Goal: Task Accomplishment & Management: Manage account settings

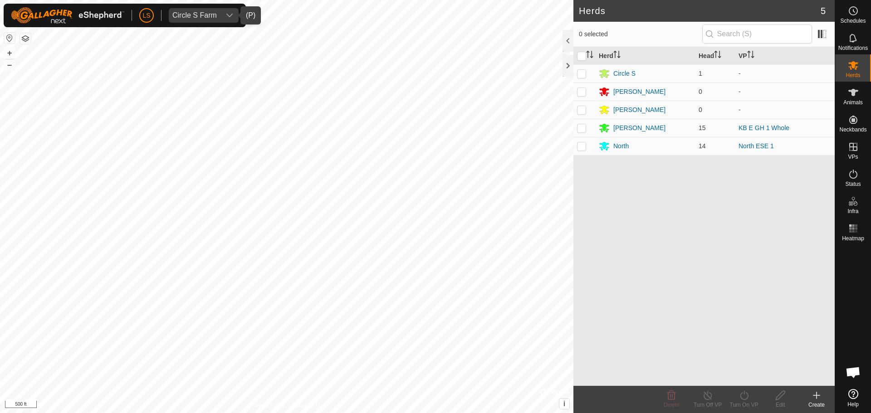
click at [218, 13] on span "Circle S Farm" at bounding box center [195, 15] width 52 height 15
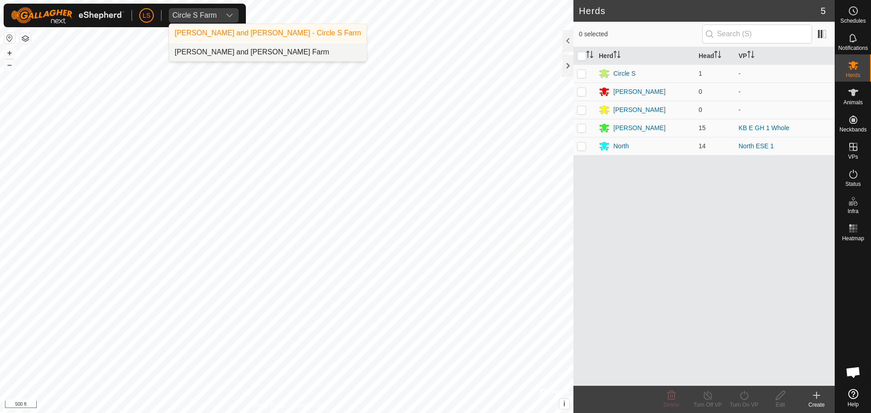
click at [227, 49] on li "[PERSON_NAME] and [PERSON_NAME] Farm" at bounding box center [267, 52] width 197 height 18
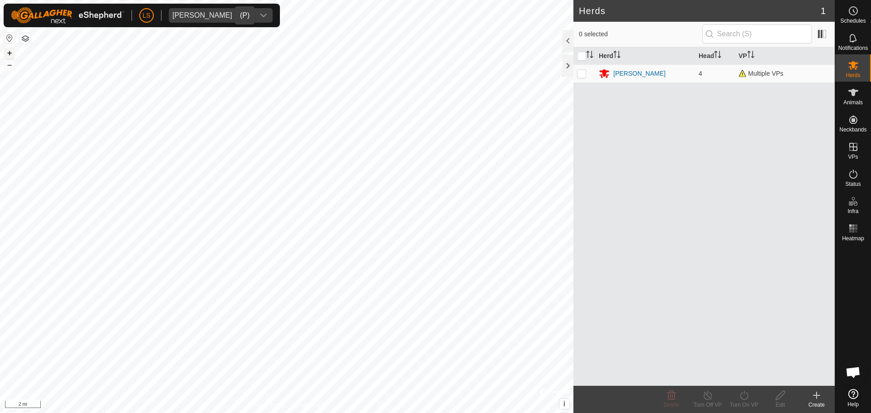
click at [10, 51] on button "+" at bounding box center [9, 53] width 11 height 11
click at [9, 52] on button "+" at bounding box center [9, 53] width 11 height 11
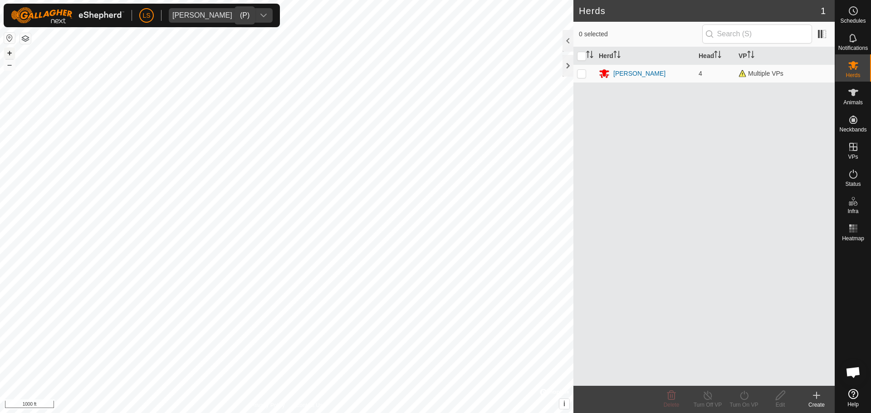
click at [9, 52] on button "+" at bounding box center [9, 53] width 11 height 11
click at [622, 73] on div "Moffitt" at bounding box center [640, 74] width 52 height 10
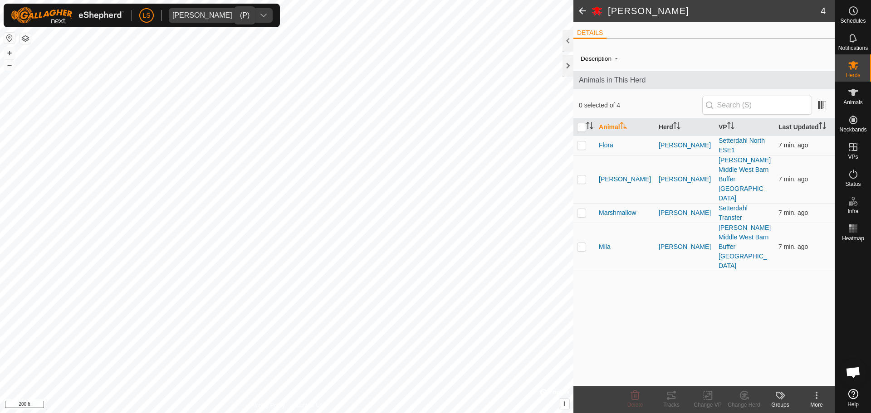
click at [583, 148] on p-checkbox at bounding box center [581, 145] width 9 height 7
checkbox input "true"
click at [851, 372] on span "Open chat" at bounding box center [853, 373] width 15 height 13
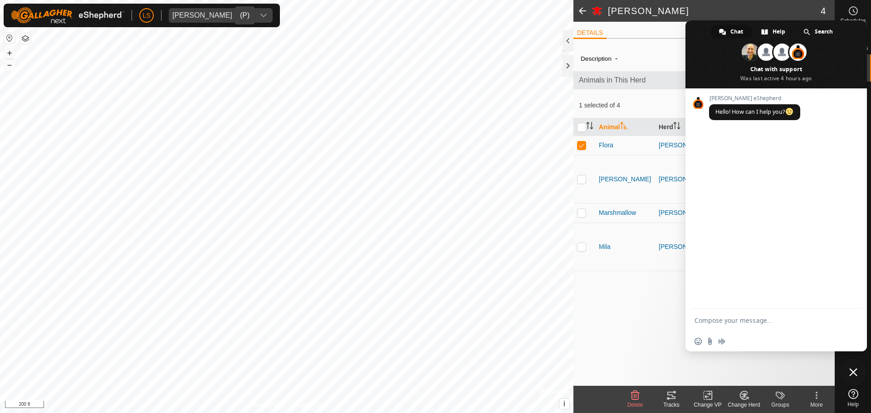
click at [856, 375] on span "Close chat" at bounding box center [854, 373] width 8 height 8
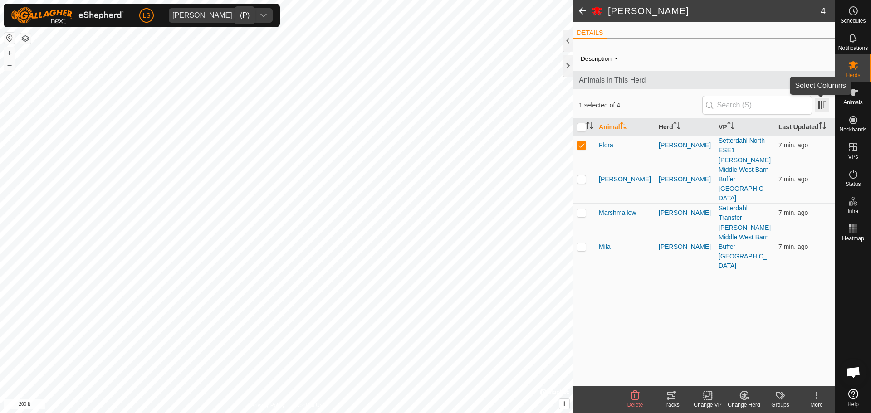
click at [820, 111] on span at bounding box center [822, 105] width 15 height 15
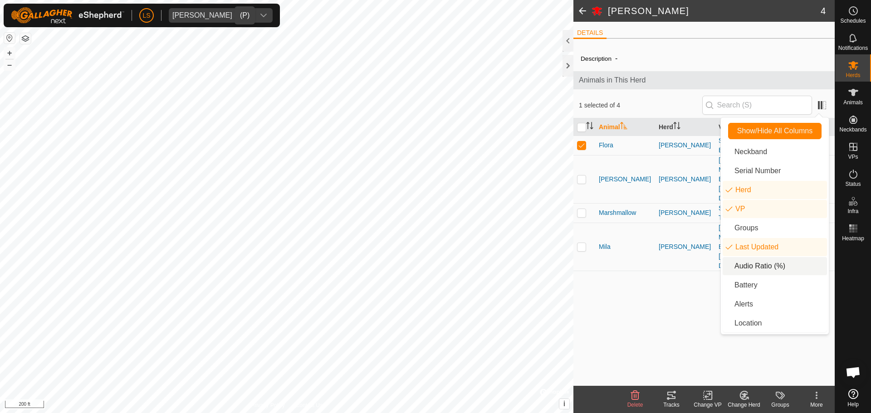
click at [760, 264] on li "Audio Ratio (%)" at bounding box center [775, 266] width 104 height 18
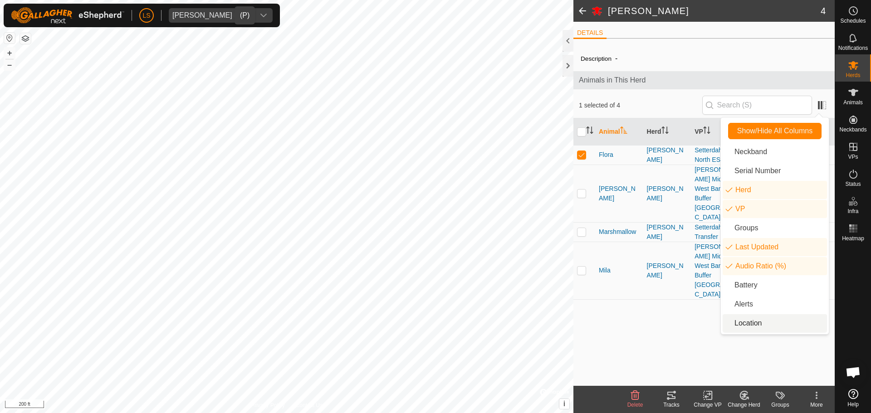
click at [745, 322] on li "Location" at bounding box center [775, 324] width 104 height 18
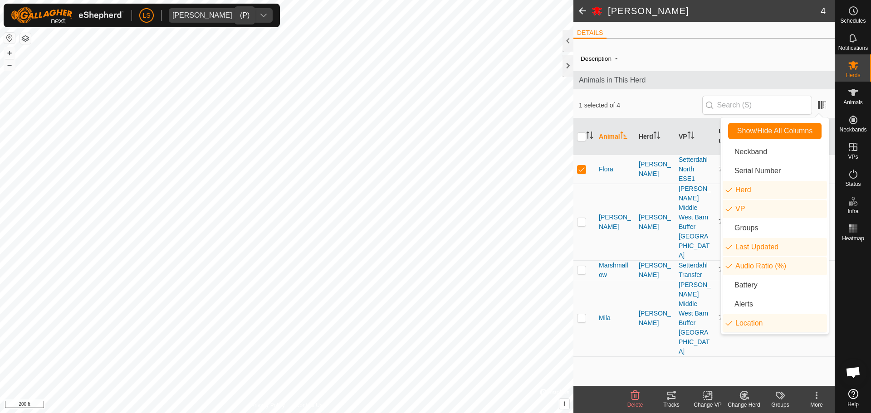
click at [677, 335] on div "Description - Animals in This Herd 1 selected of 4 Animal Herd VP Last Updated …" at bounding box center [704, 216] width 261 height 340
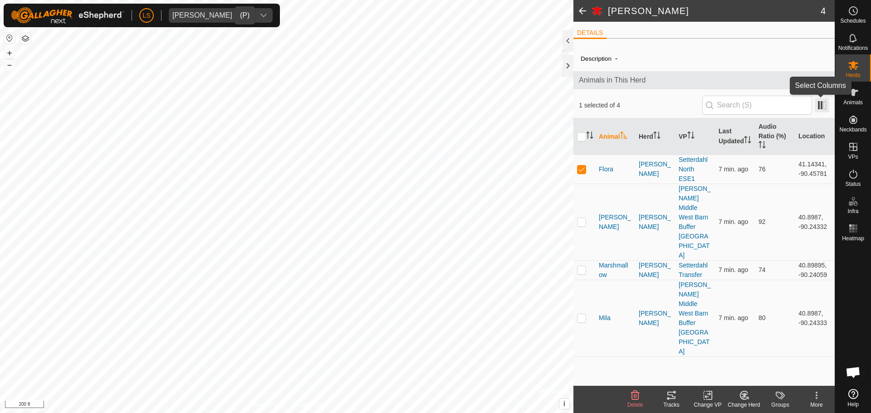
click at [821, 106] on span at bounding box center [822, 105] width 15 height 15
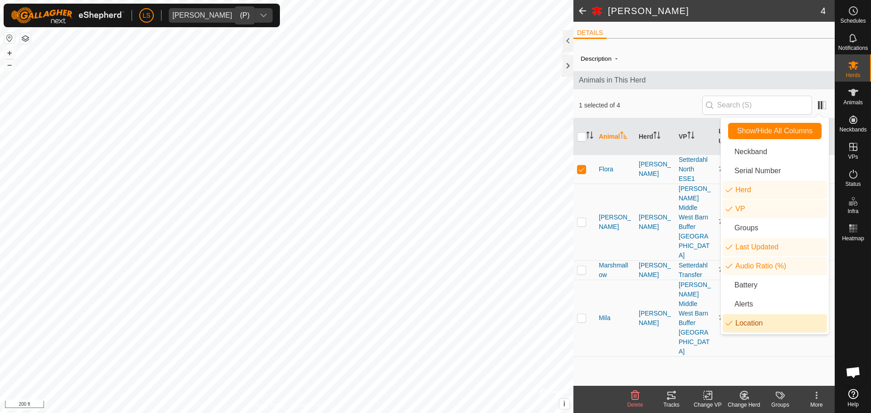
click at [744, 320] on li "Location" at bounding box center [775, 324] width 104 height 18
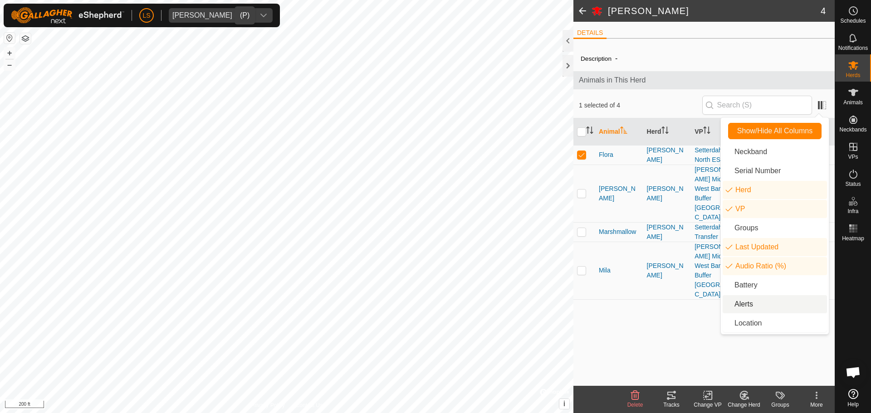
click at [759, 300] on li "Alerts" at bounding box center [775, 304] width 104 height 18
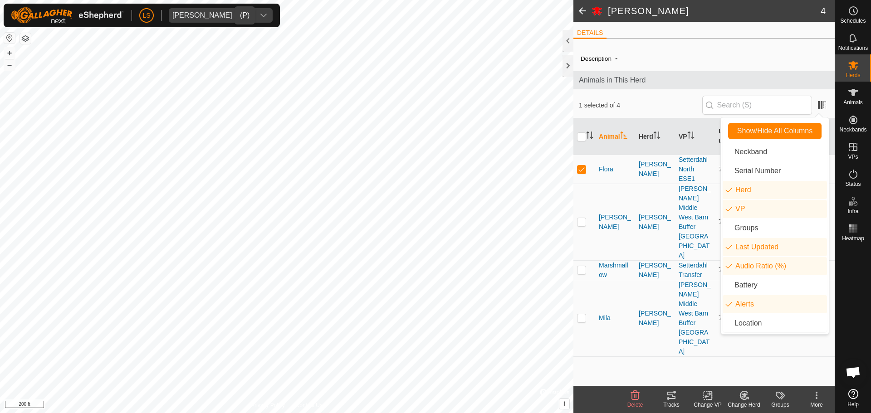
click at [671, 333] on div "Description - Animals in This Herd 1 selected of 4 Animal Herd VP Last Updated …" at bounding box center [704, 216] width 261 height 340
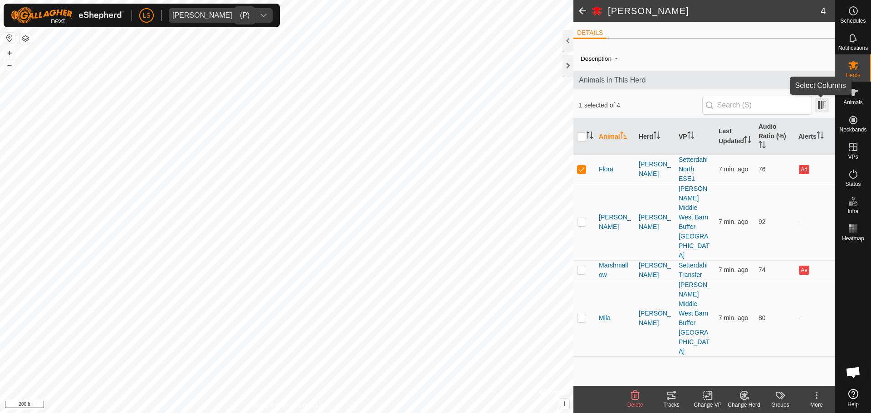
click at [821, 109] on span at bounding box center [822, 105] width 15 height 15
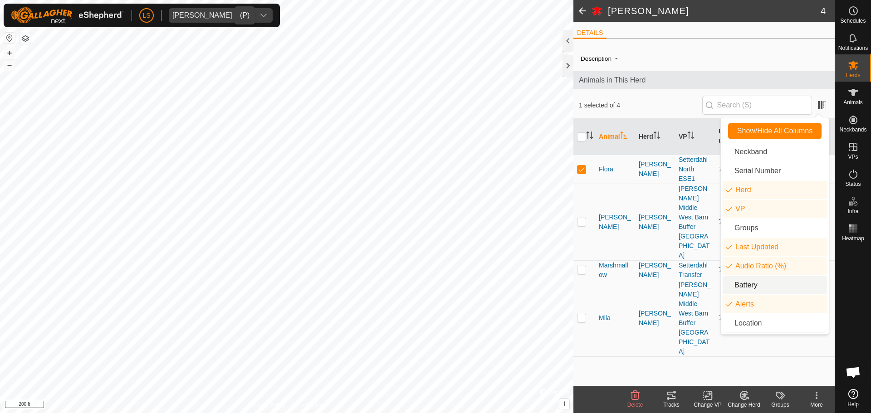
click at [753, 284] on li "Battery" at bounding box center [775, 285] width 104 height 18
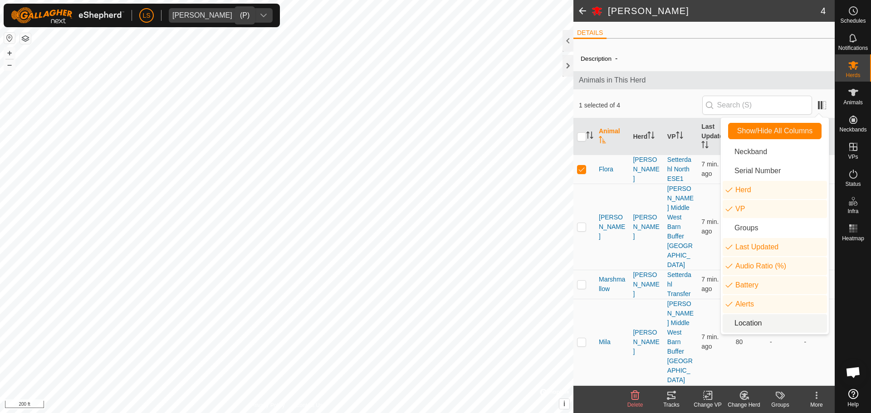
click at [659, 385] on div "Description - Animals in This Herd 1 selected of 4 Animal Herd VP Last Updated …" at bounding box center [704, 216] width 261 height 340
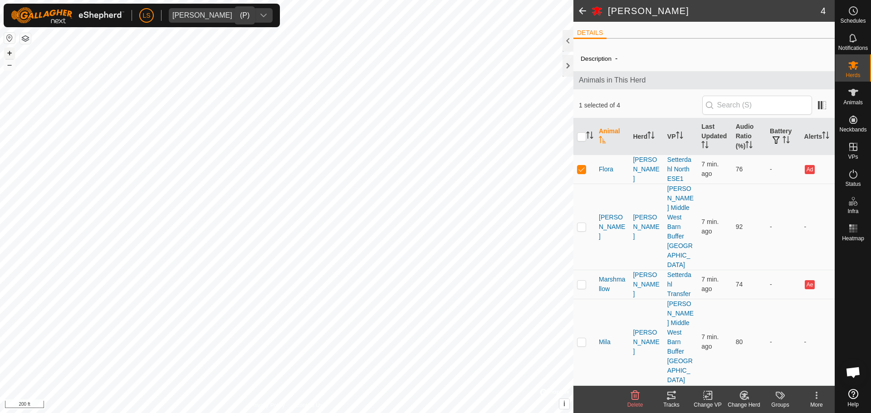
click at [12, 53] on button "+" at bounding box center [9, 53] width 11 height 11
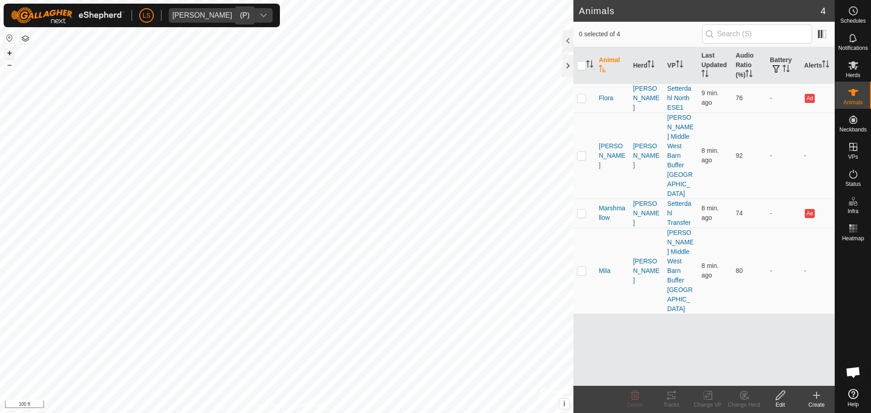
checkbox input "true"
click at [25, 41] on button "button" at bounding box center [25, 38] width 11 height 11
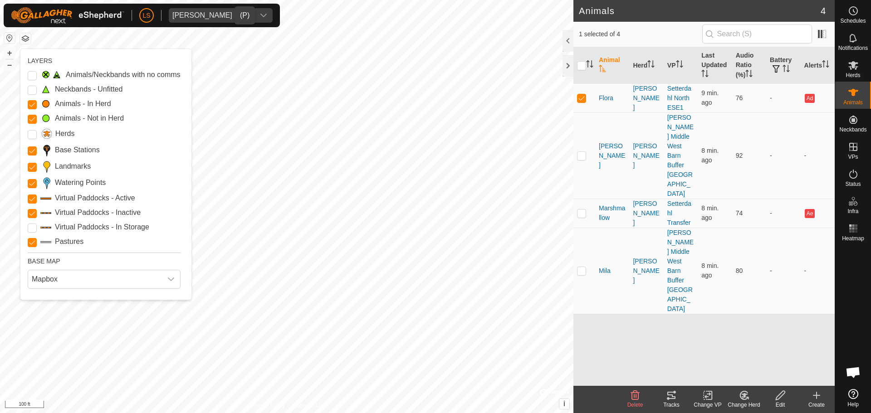
click at [25, 41] on button "button" at bounding box center [25, 38] width 11 height 11
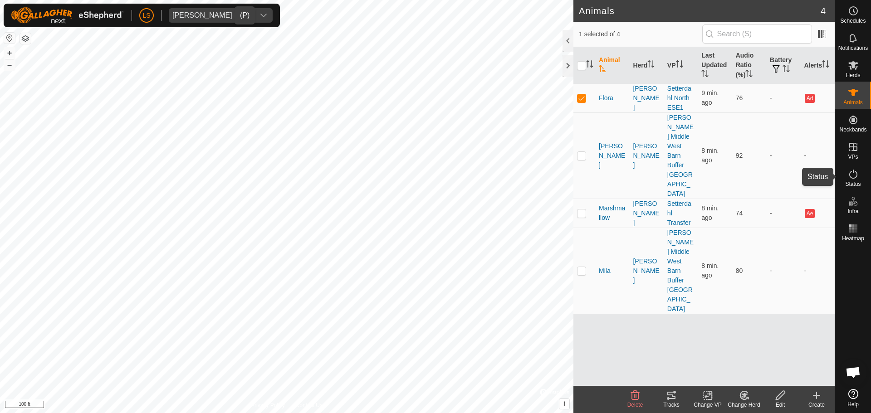
click at [857, 180] on es-activation-svg-icon at bounding box center [854, 174] width 16 height 15
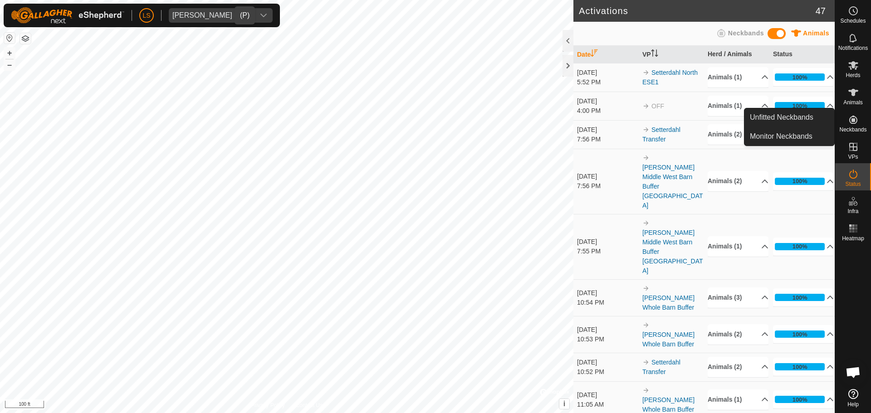
click at [854, 121] on icon at bounding box center [854, 120] width 8 height 8
click at [802, 137] on link "Monitor Neckbands" at bounding box center [790, 137] width 90 height 18
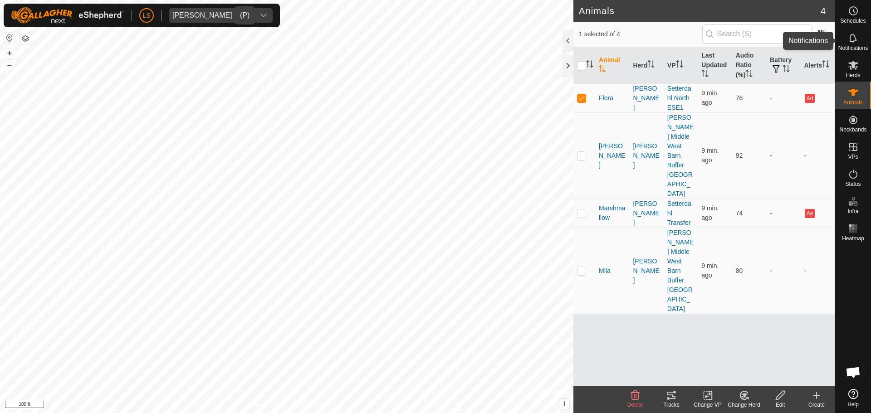
click at [857, 41] on icon at bounding box center [853, 38] width 11 height 11
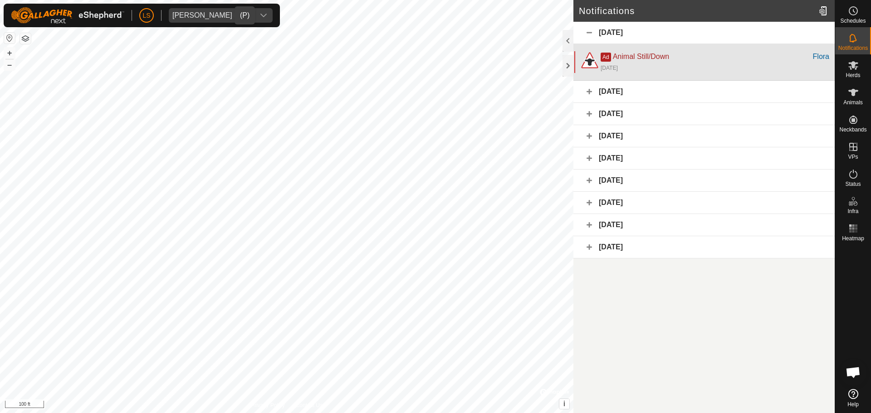
click at [787, 56] on div "Ad Animal Still/Down" at bounding box center [707, 56] width 212 height 11
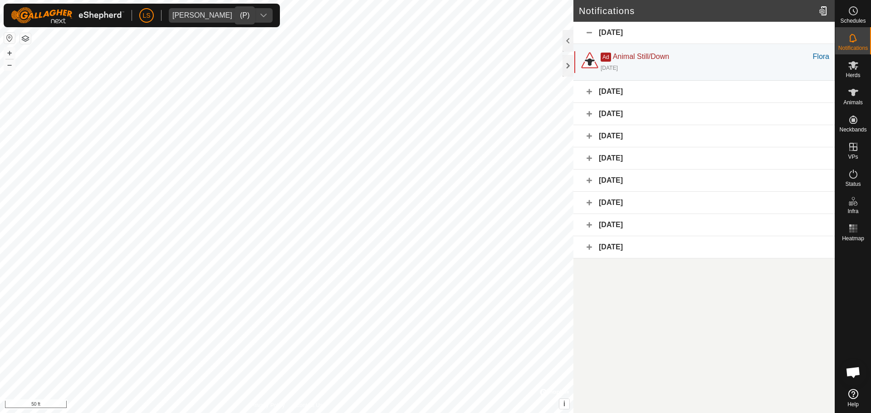
click at [852, 395] on icon at bounding box center [854, 394] width 10 height 10
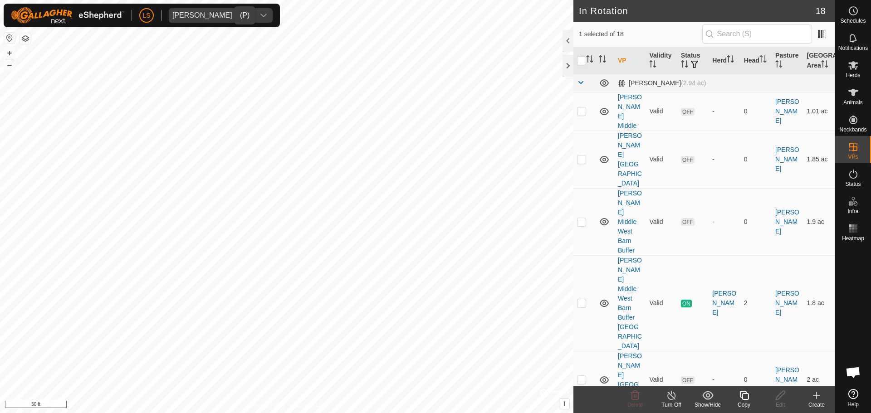
click at [260, 18] on icon "dropdown trigger" at bounding box center [263, 15] width 7 height 7
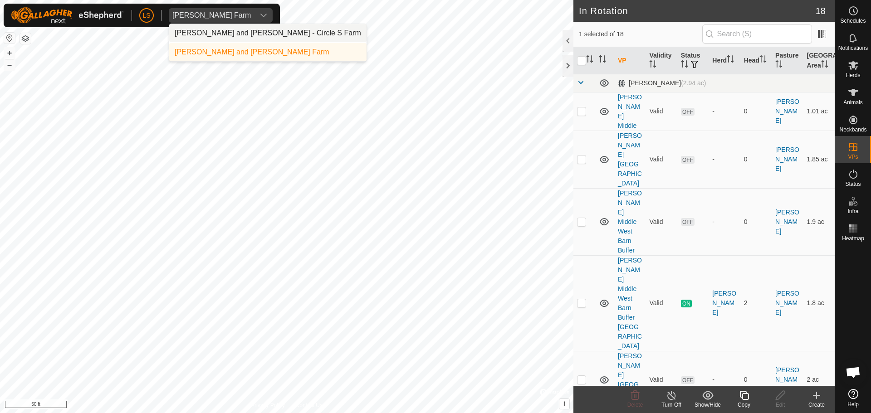
click at [223, 30] on li "Lance and Amanda Setterdahl - Circle S Farm" at bounding box center [267, 33] width 197 height 18
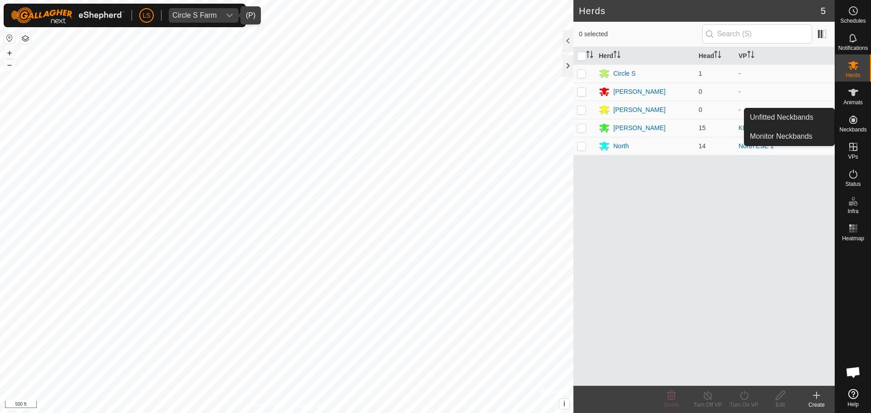
click at [854, 121] on icon at bounding box center [854, 120] width 8 height 8
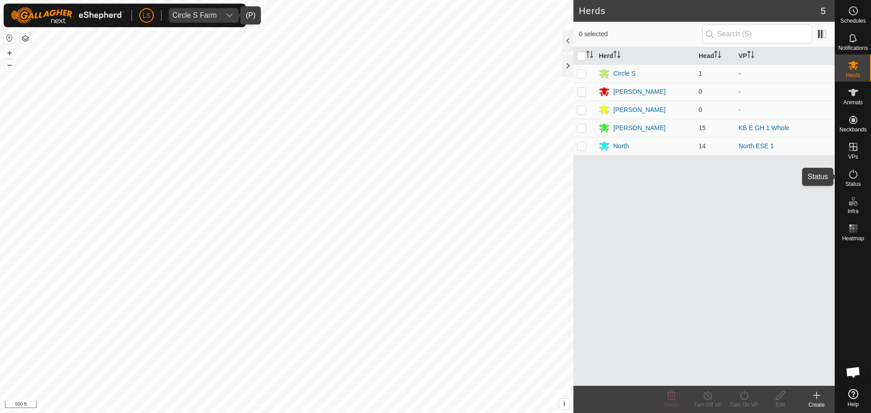
click at [855, 187] on span "Status" at bounding box center [853, 184] width 15 height 5
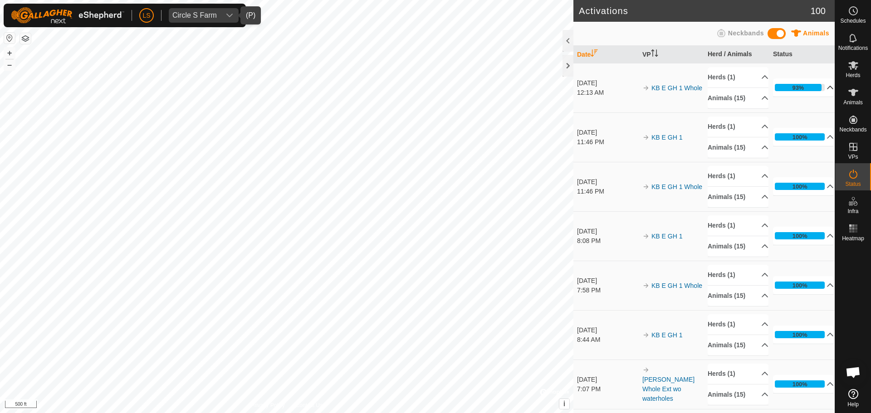
click at [813, 83] on p-accordion-header "93%" at bounding box center [803, 88] width 61 height 18
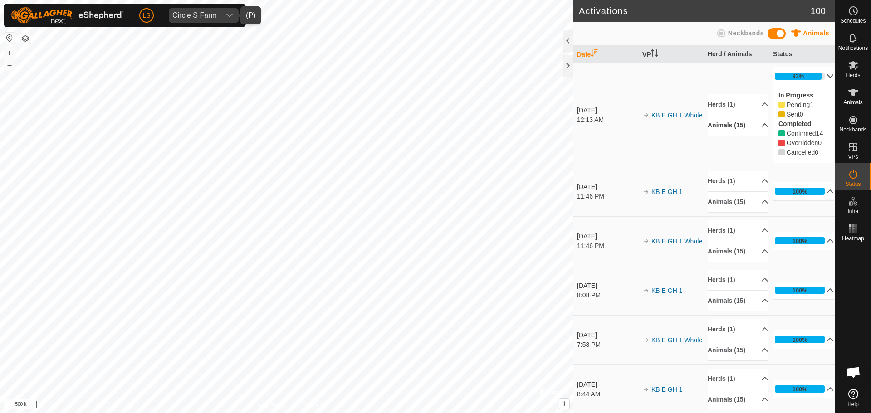
click at [747, 121] on p-accordion-header "Animals (15)" at bounding box center [738, 125] width 61 height 20
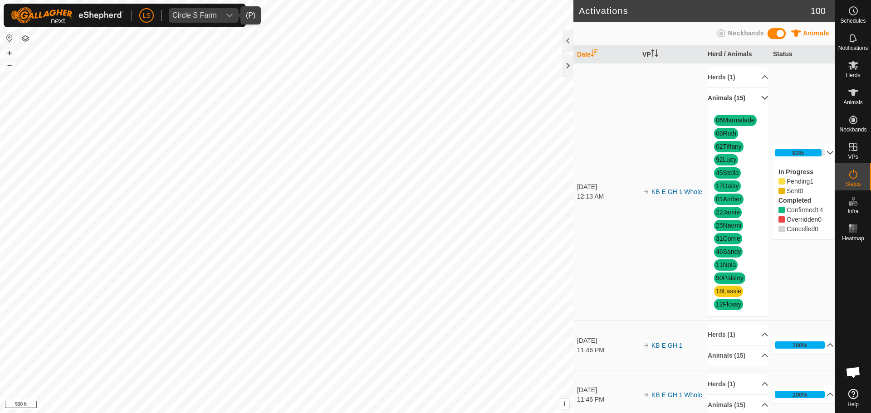
click at [754, 99] on p-accordion-header "Animals (15)" at bounding box center [738, 98] width 61 height 20
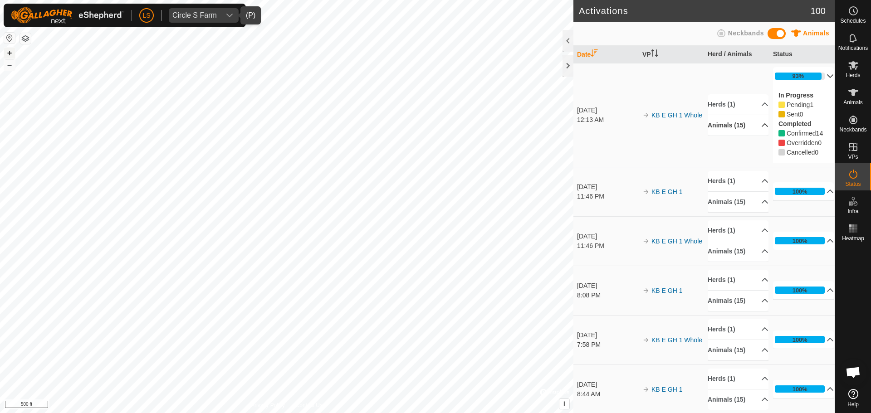
click at [11, 51] on button "+" at bounding box center [9, 53] width 11 height 11
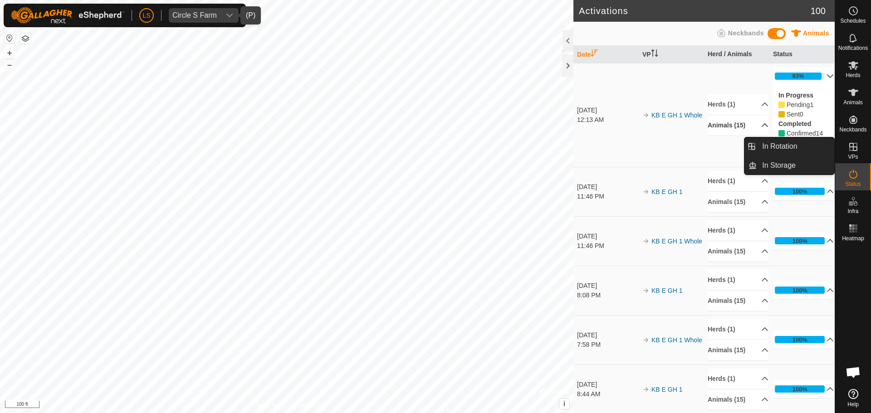
drag, startPoint x: 857, startPoint y: 163, endPoint x: 853, endPoint y: 150, distance: 13.8
click at [853, 150] on icon at bounding box center [853, 147] width 11 height 11
click at [816, 146] on link "In Rotation" at bounding box center [796, 147] width 78 height 18
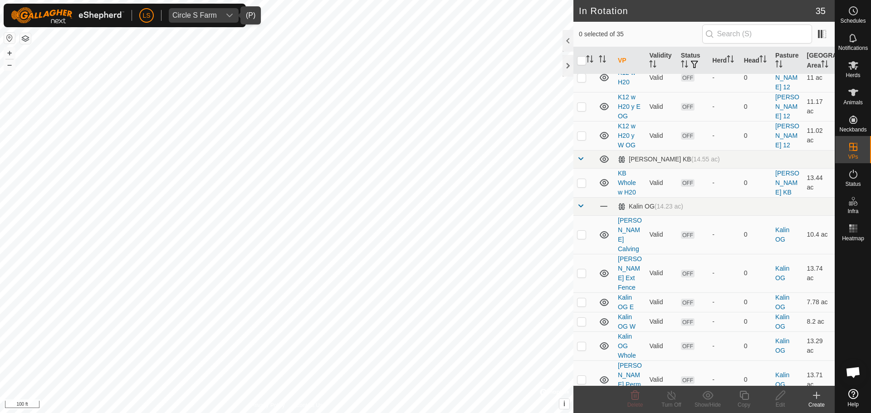
scroll to position [307, 0]
click at [583, 231] on p-checkbox at bounding box center [581, 234] width 9 height 7
checkbox input "true"
click at [780, 396] on icon at bounding box center [780, 395] width 11 height 11
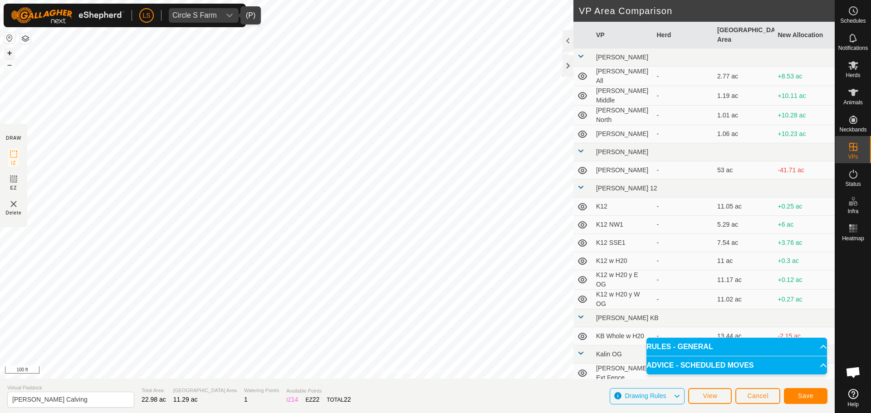
click at [13, 49] on button "+" at bounding box center [9, 53] width 11 height 11
click at [24, 39] on button "button" at bounding box center [25, 38] width 11 height 11
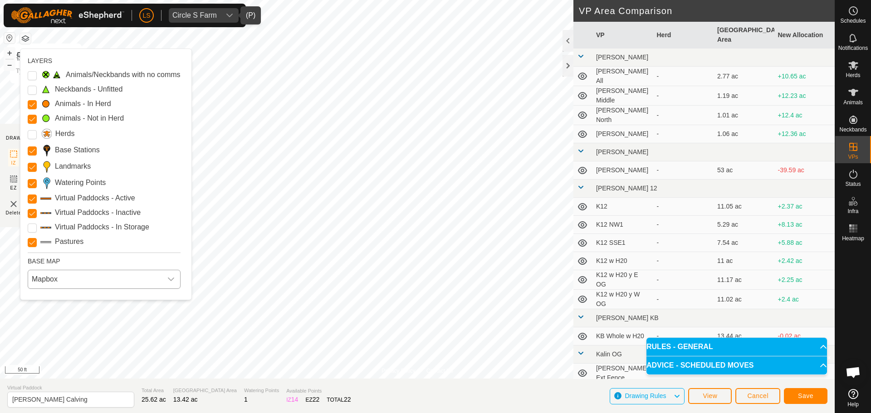
click at [73, 272] on span "Mapbox" at bounding box center [95, 279] width 134 height 18
click at [74, 299] on li "Azure" at bounding box center [105, 300] width 152 height 18
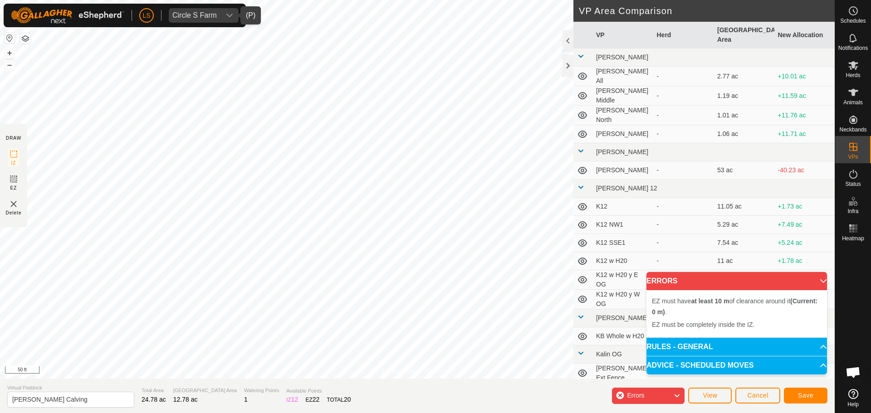
click at [728, 344] on p-accordion-header "RULES - GENERAL" at bounding box center [737, 347] width 181 height 18
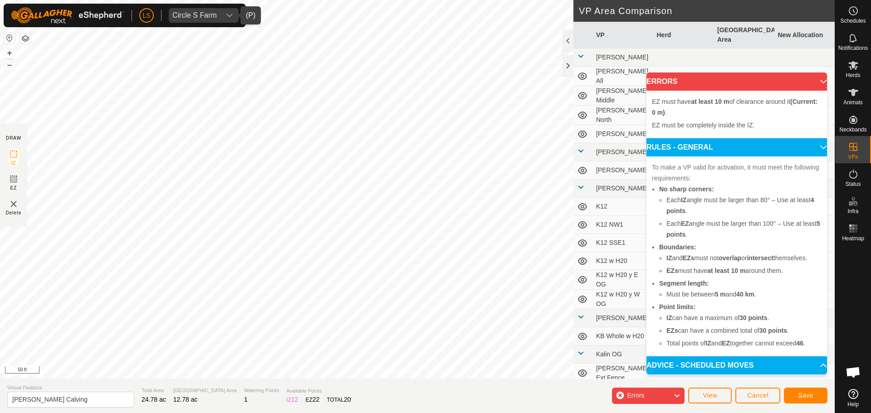
click at [811, 148] on p-accordion-header "RULES - GENERAL" at bounding box center [737, 147] width 181 height 18
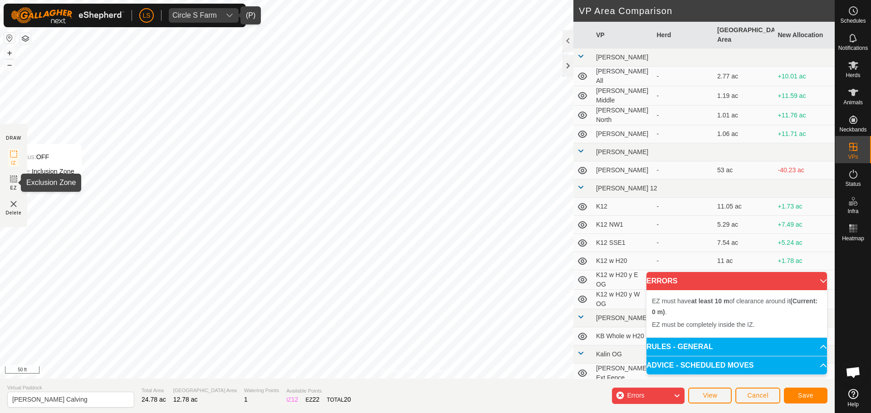
click at [12, 180] on icon at bounding box center [13, 179] width 5 height 5
click at [11, 207] on img at bounding box center [13, 204] width 11 height 11
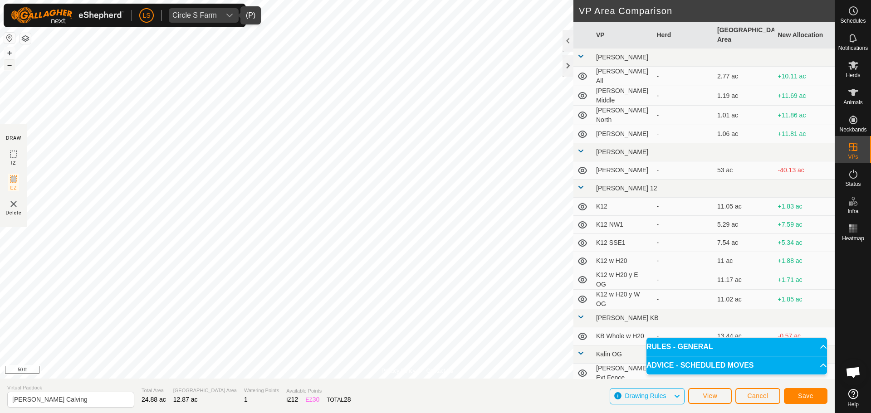
click at [186, 201] on div "Status: OFF Type: Inclusion Zone + – ⇧ i 50 ft" at bounding box center [417, 189] width 835 height 379
click at [11, 151] on rect at bounding box center [13, 154] width 7 height 7
click at [11, 68] on button "–" at bounding box center [9, 64] width 11 height 11
click at [799, 396] on span "Save" at bounding box center [805, 396] width 15 height 7
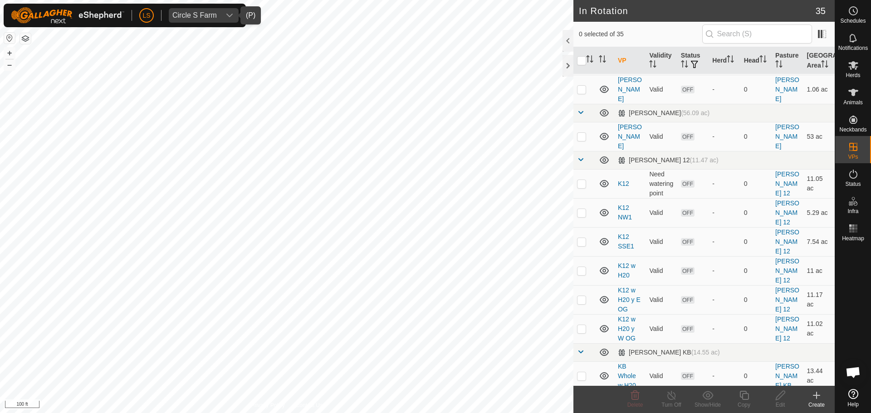
scroll to position [114, 0]
click at [855, 73] on span "Herds" at bounding box center [853, 75] width 15 height 5
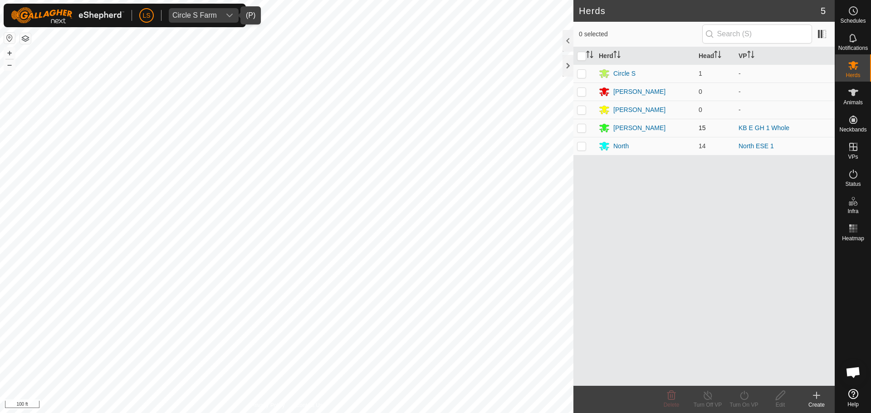
click at [583, 131] on p-checkbox at bounding box center [581, 127] width 9 height 7
checkbox input "false"
click at [621, 131] on div "[PERSON_NAME]" at bounding box center [640, 128] width 52 height 10
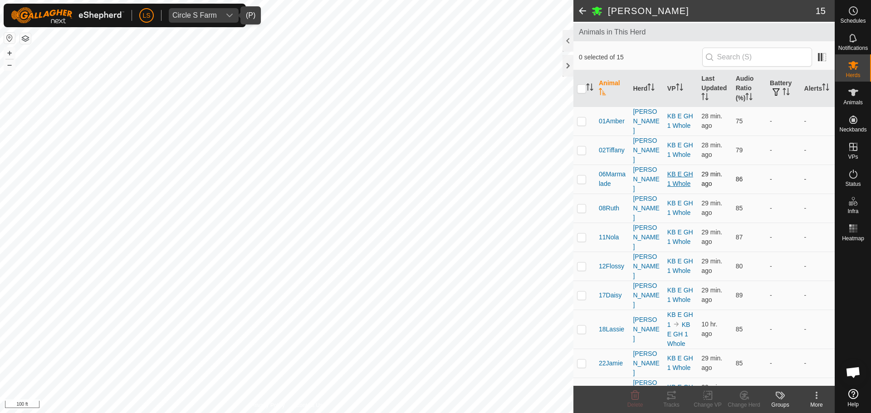
scroll to position [49, 0]
click at [582, 146] on p-checkbox at bounding box center [581, 149] width 9 height 7
checkbox input "true"
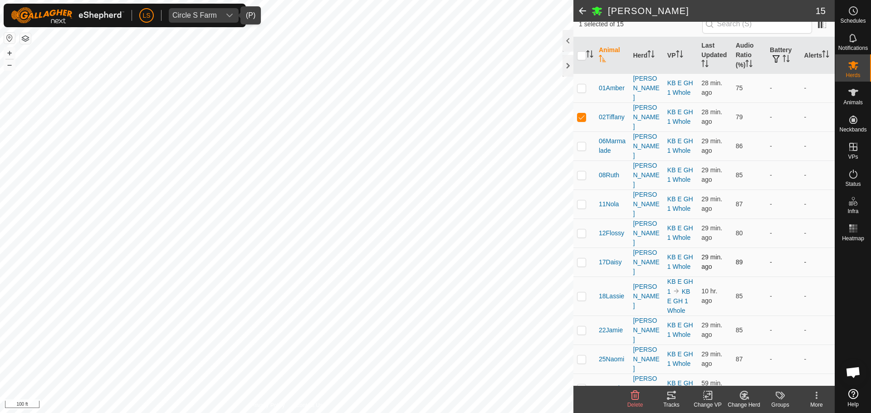
click at [582, 259] on p-checkbox at bounding box center [581, 262] width 9 height 7
checkbox input "true"
click at [579, 327] on p-checkbox at bounding box center [581, 330] width 9 height 7
checkbox input "true"
click at [708, 400] on icon at bounding box center [710, 396] width 4 height 8
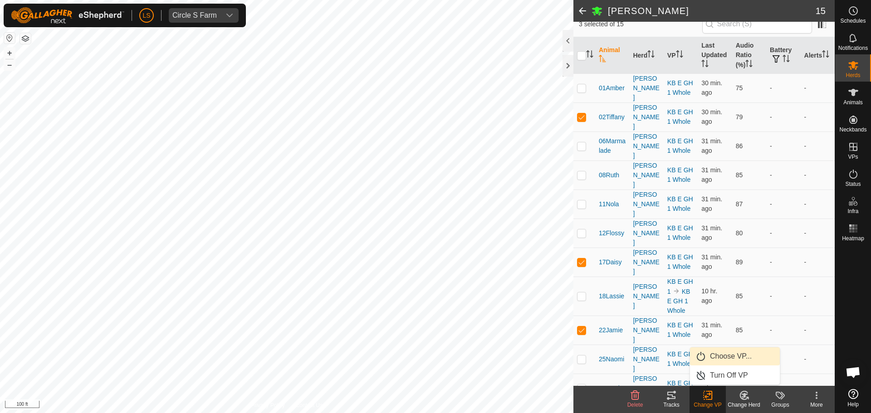
click at [725, 356] on link "Choose VP..." at bounding box center [735, 357] width 90 height 18
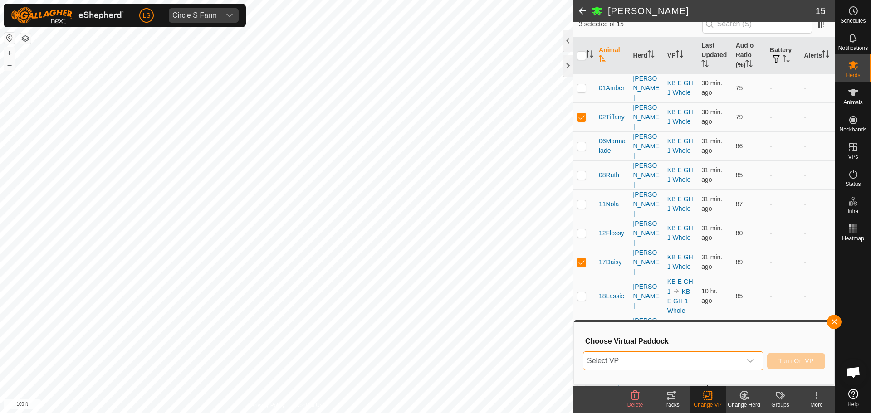
click at [710, 360] on span "Select VP" at bounding box center [663, 361] width 158 height 18
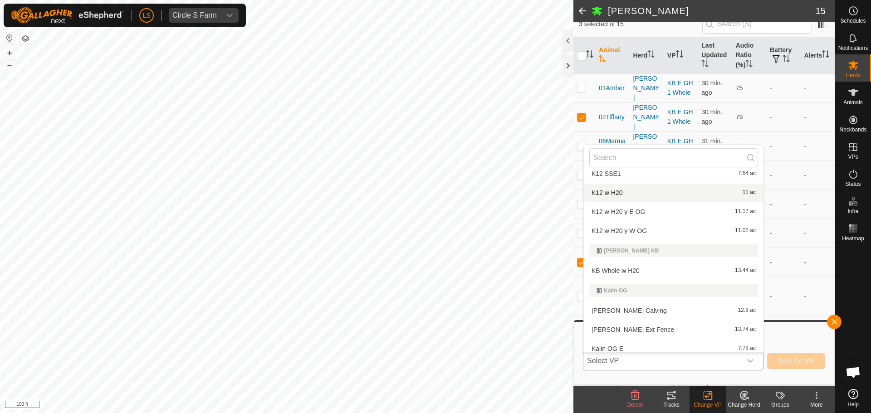
scroll to position [203, 0]
click at [693, 310] on li "Kalin Calving 12.8 ac" at bounding box center [674, 310] width 180 height 18
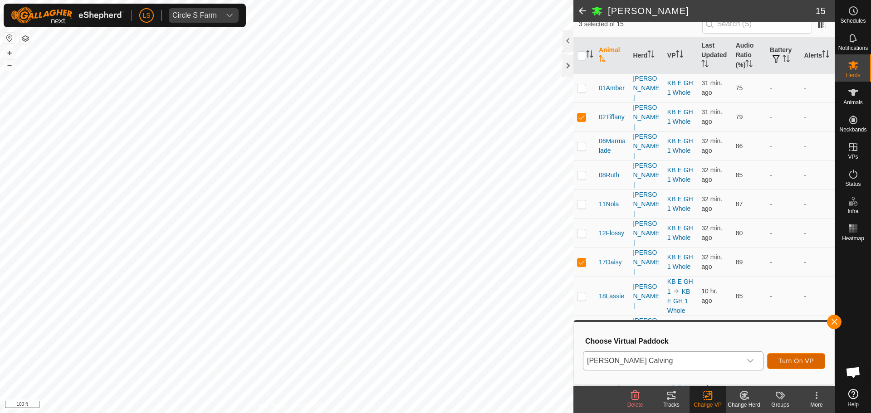
click at [800, 363] on span "Turn On VP" at bounding box center [796, 361] width 35 height 7
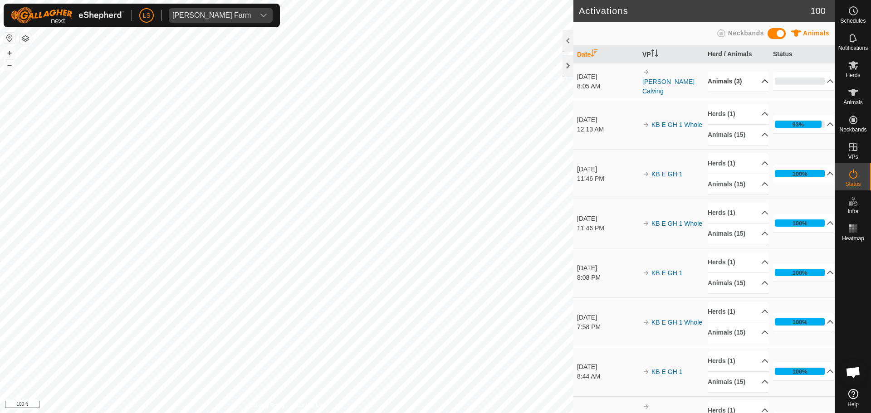
click at [755, 78] on p-accordion-header "Animals (3)" at bounding box center [738, 81] width 61 height 20
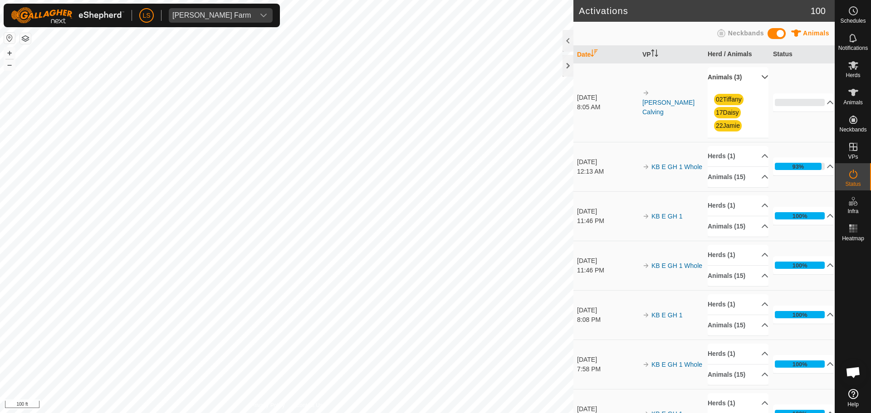
click at [755, 78] on p-accordion-header "Animals (3)" at bounding box center [738, 77] width 61 height 20
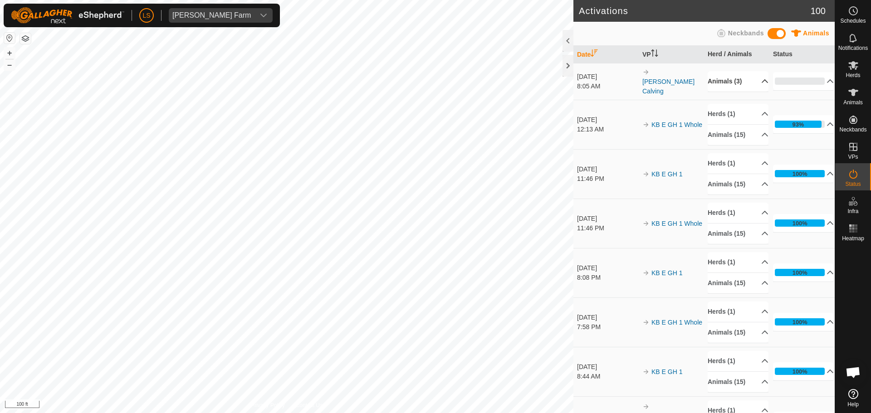
click at [755, 78] on p-accordion-header "Animals (3)" at bounding box center [738, 81] width 61 height 20
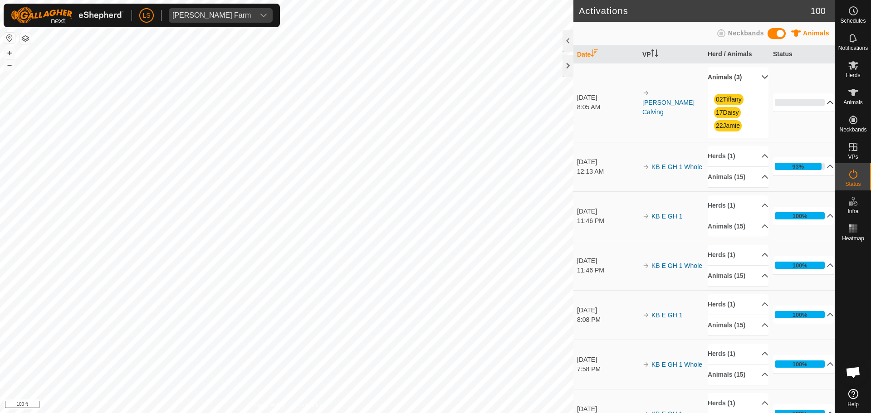
click at [825, 97] on p-accordion-header "0%" at bounding box center [803, 102] width 61 height 18
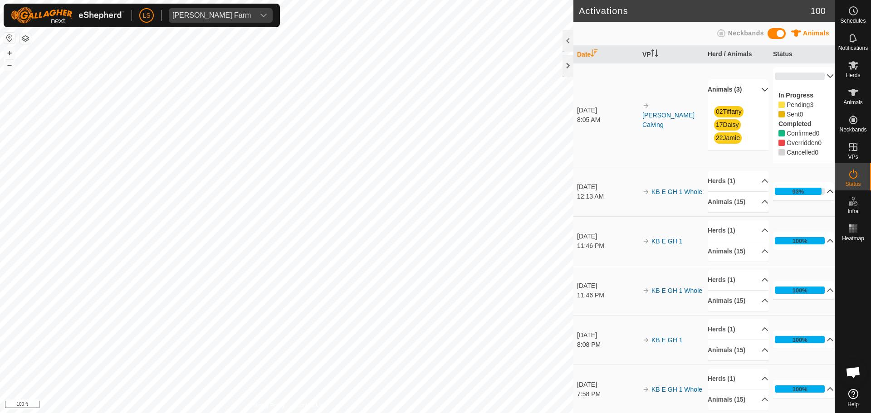
click at [818, 193] on p-accordion-header "93%" at bounding box center [803, 191] width 61 height 18
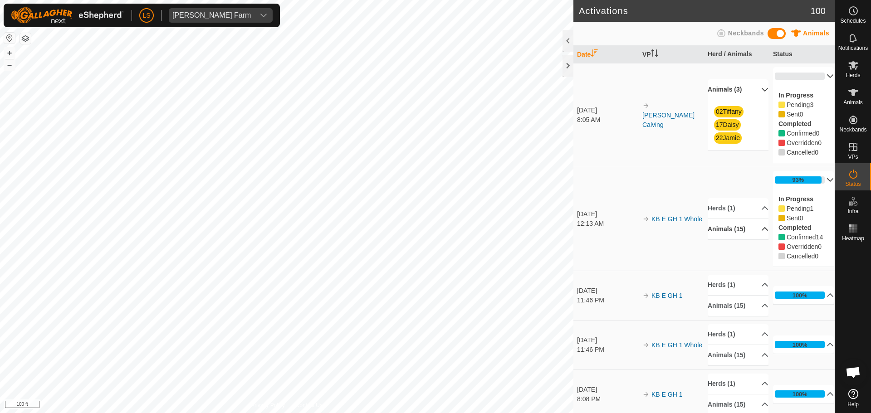
click at [751, 235] on p-accordion-header "Animals (15)" at bounding box center [738, 229] width 61 height 20
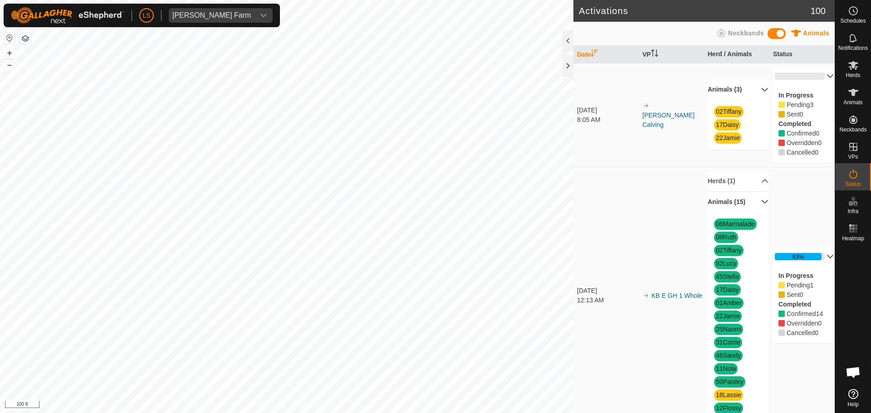
click at [754, 199] on p-accordion-header "Animals (15)" at bounding box center [738, 202] width 61 height 20
